Goal: Browse casually

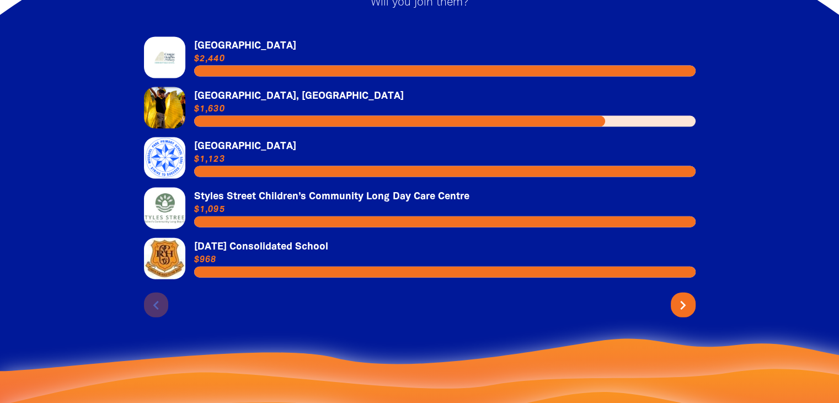
scroll to position [2426, 0]
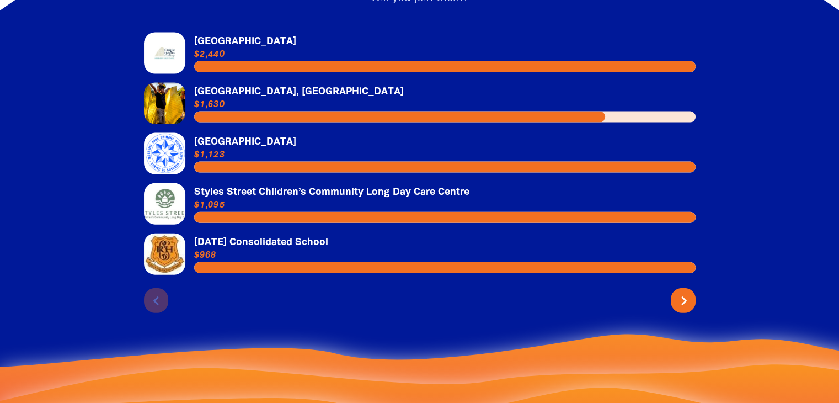
click at [678, 292] on icon "chevron_right" at bounding box center [684, 301] width 18 height 18
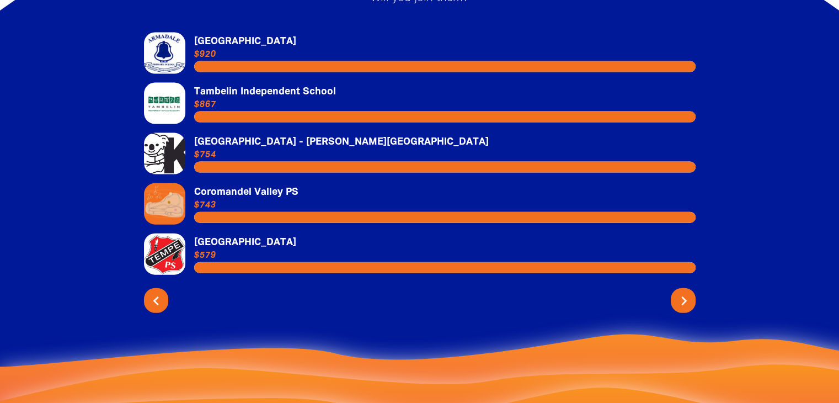
click at [678, 292] on icon "chevron_right" at bounding box center [684, 301] width 18 height 18
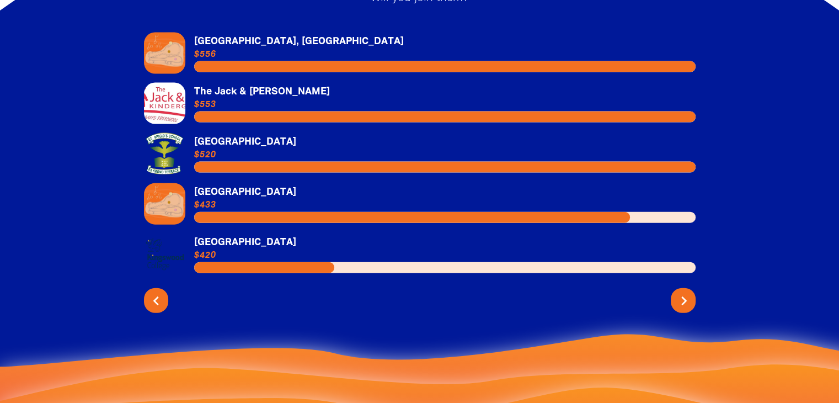
click at [678, 292] on icon "chevron_right" at bounding box center [684, 301] width 18 height 18
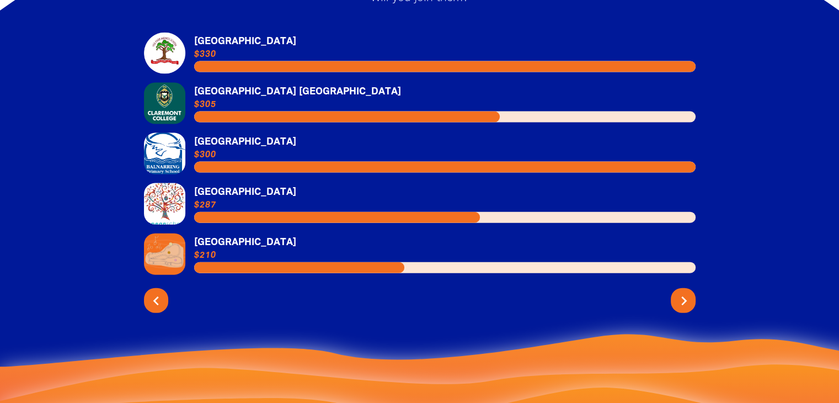
click at [678, 292] on icon "chevron_right" at bounding box center [684, 301] width 18 height 18
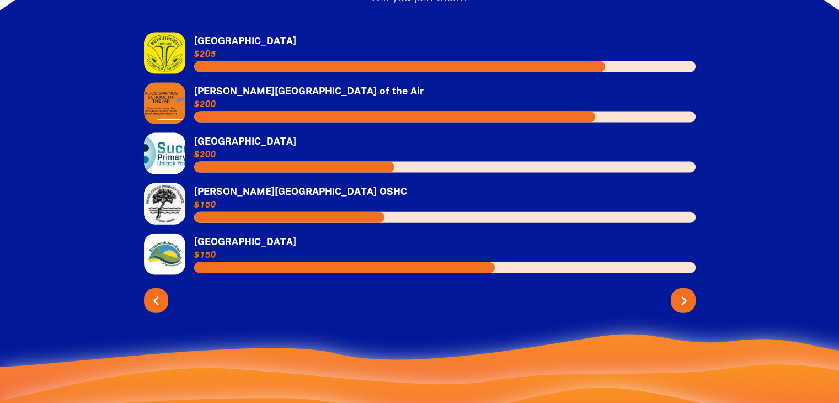
click at [678, 292] on icon "chevron_right" at bounding box center [684, 301] width 18 height 18
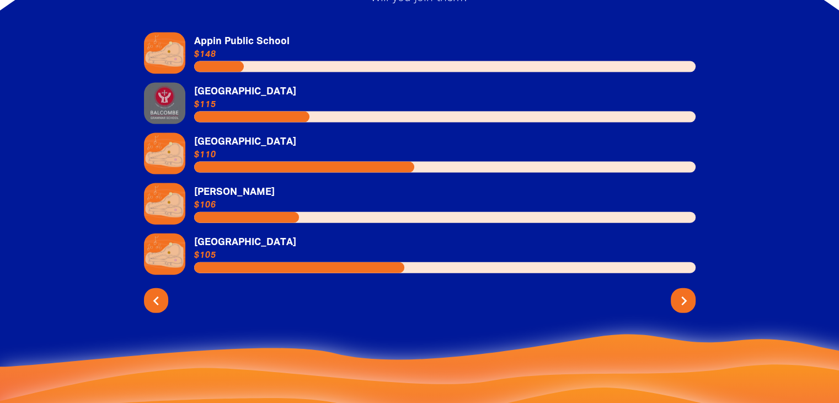
click at [678, 292] on icon "chevron_right" at bounding box center [684, 301] width 18 height 18
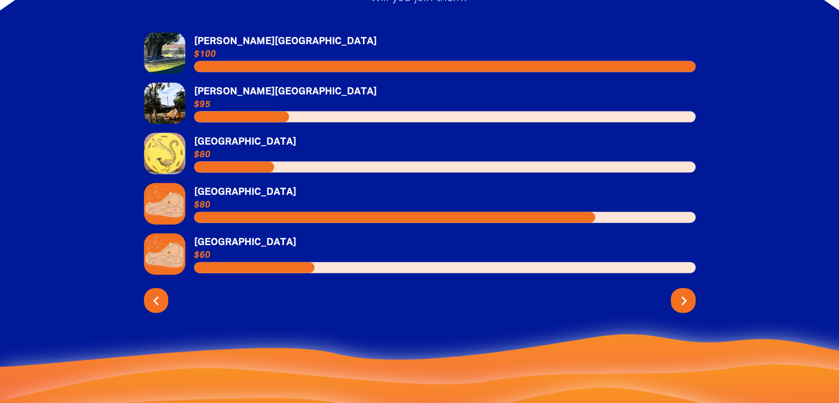
click at [678, 292] on icon "chevron_right" at bounding box center [684, 301] width 18 height 18
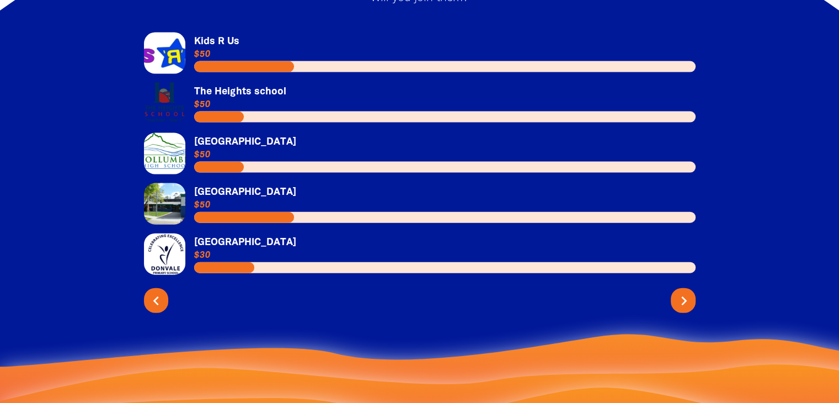
click at [678, 292] on icon "chevron_right" at bounding box center [684, 301] width 18 height 18
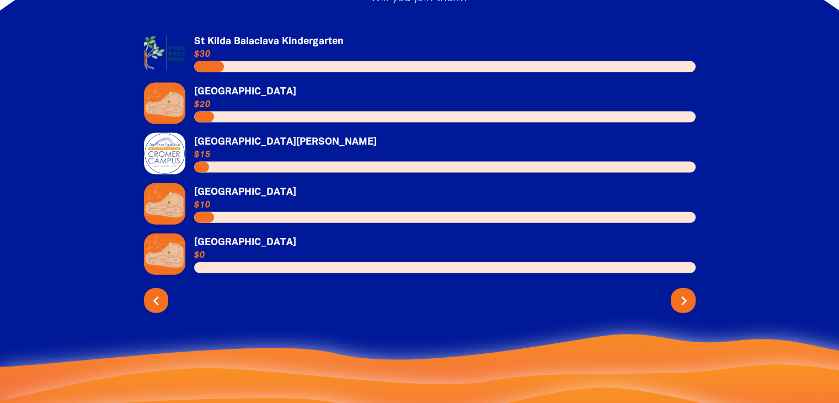
click at [678, 292] on icon "chevron_right" at bounding box center [684, 301] width 18 height 18
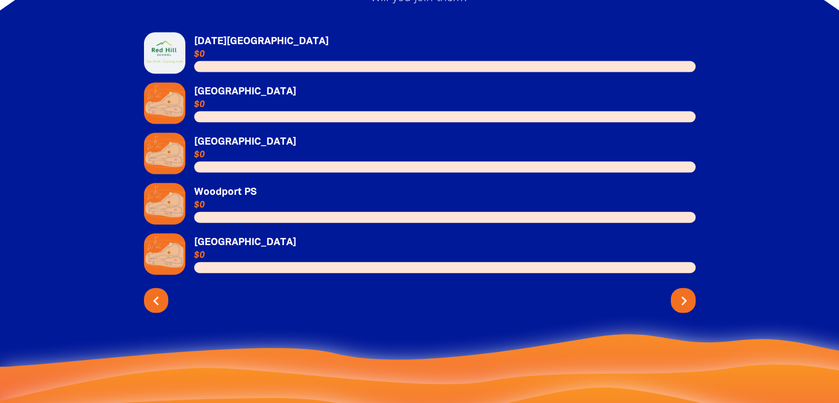
click at [678, 292] on icon "chevron_right" at bounding box center [684, 301] width 18 height 18
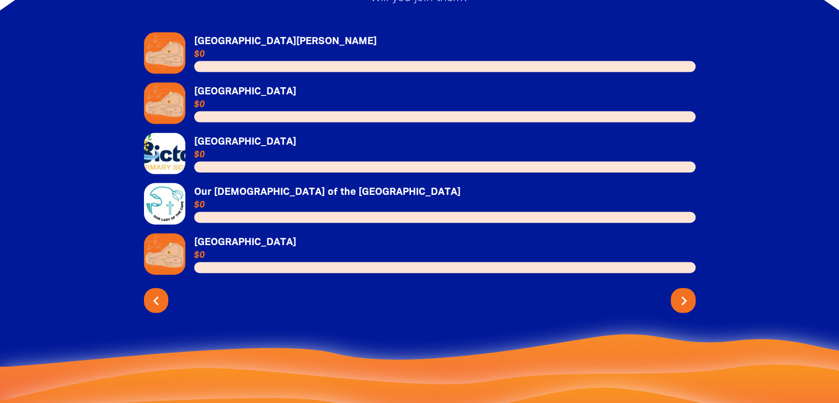
click at [678, 292] on icon "chevron_right" at bounding box center [684, 301] width 18 height 18
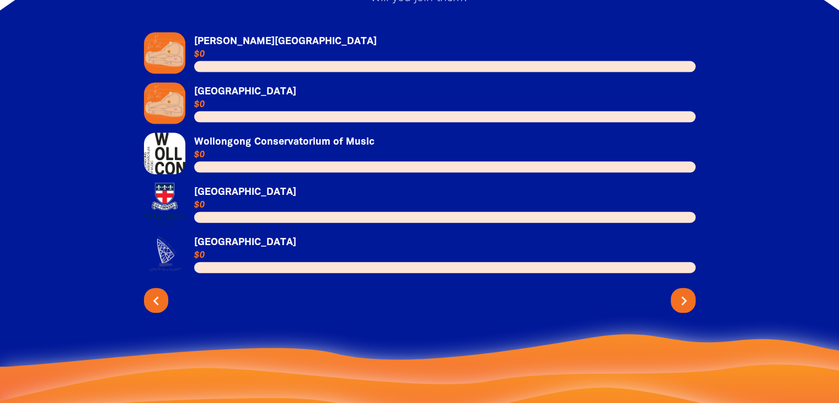
click at [678, 292] on icon "chevron_right" at bounding box center [684, 301] width 18 height 18
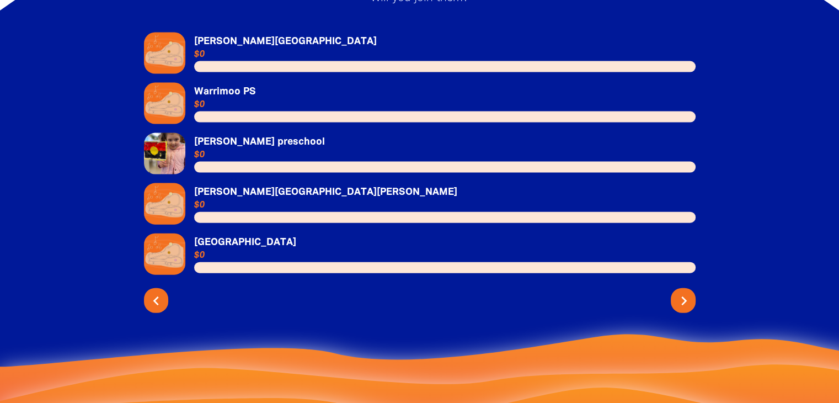
click at [678, 292] on icon "chevron_right" at bounding box center [684, 301] width 18 height 18
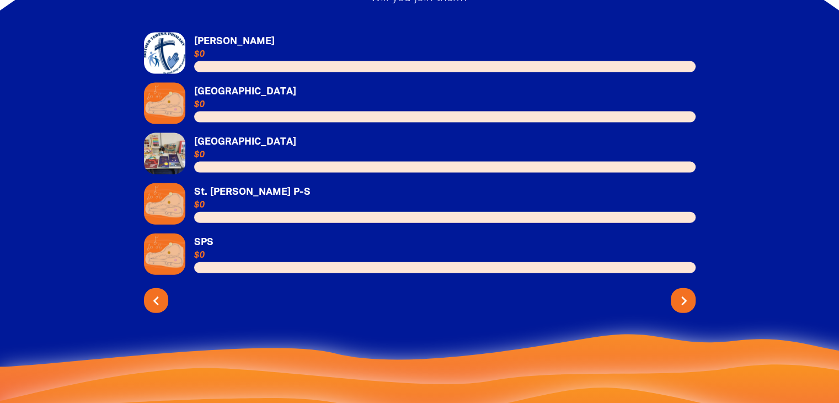
click at [678, 292] on icon "chevron_right" at bounding box center [684, 301] width 18 height 18
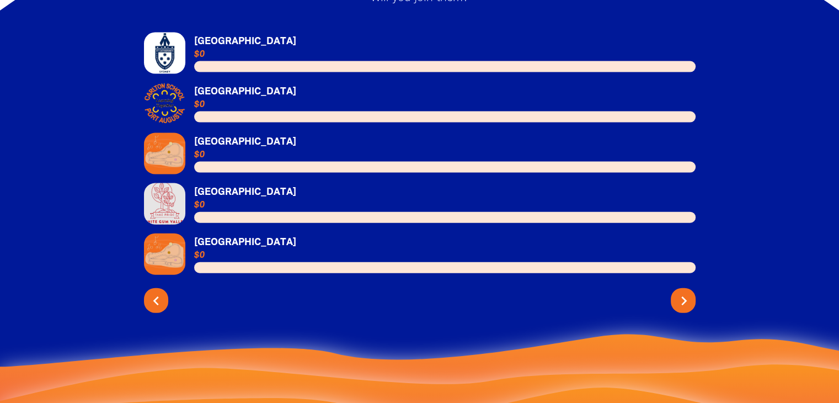
click at [678, 292] on icon "chevron_right" at bounding box center [684, 301] width 18 height 18
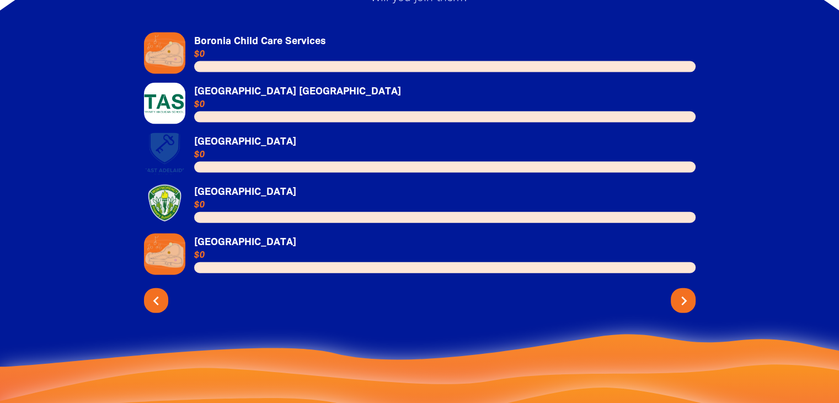
click at [678, 292] on icon "chevron_right" at bounding box center [684, 301] width 18 height 18
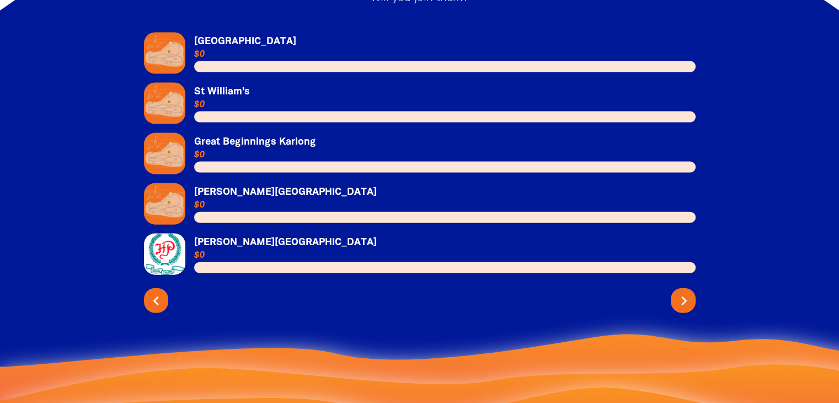
click at [678, 292] on icon "chevron_right" at bounding box center [684, 301] width 18 height 18
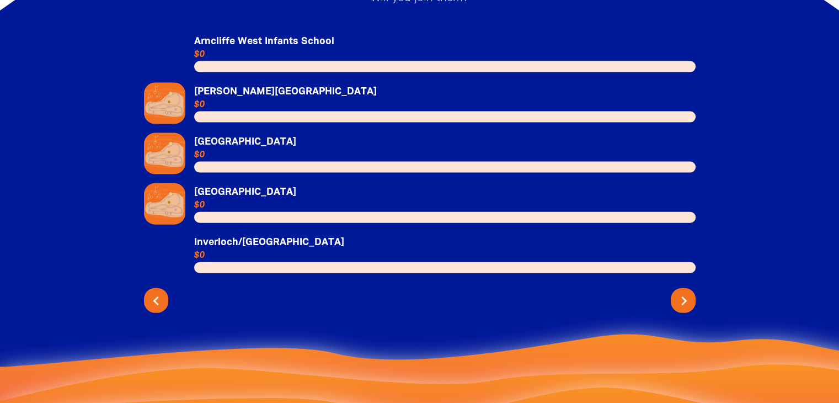
click at [678, 292] on icon "chevron_right" at bounding box center [684, 301] width 18 height 18
